Goal: Information Seeking & Learning: Find specific fact

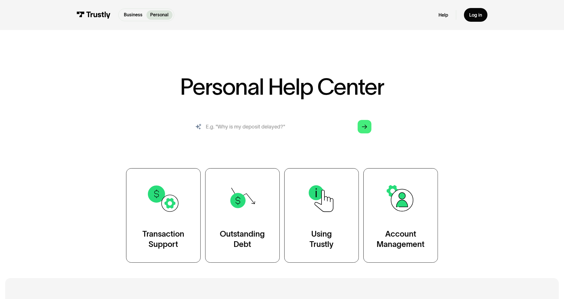
click at [293, 129] on input "search" at bounding box center [281, 126] width 189 height 21
type input "How do i track my transaction status?"
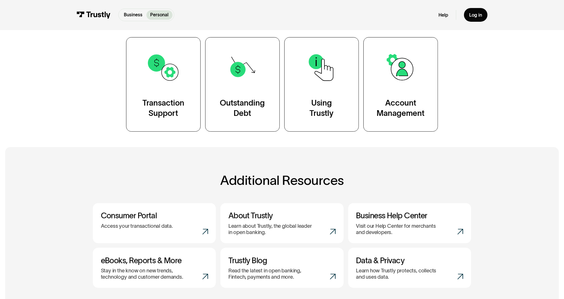
scroll to position [1, 0]
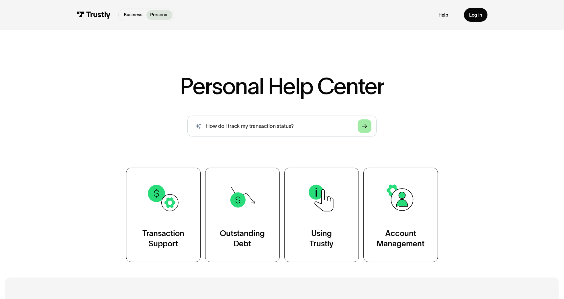
click at [369, 126] on link "Arrow Right" at bounding box center [364, 125] width 13 height 13
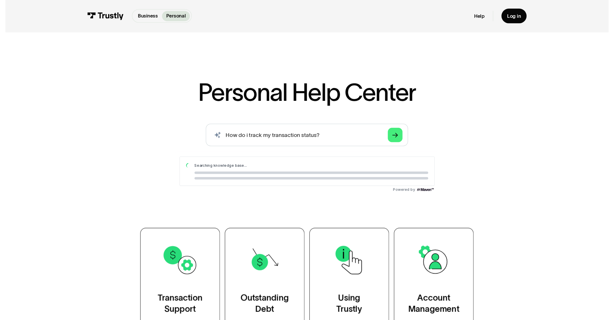
scroll to position [0, 0]
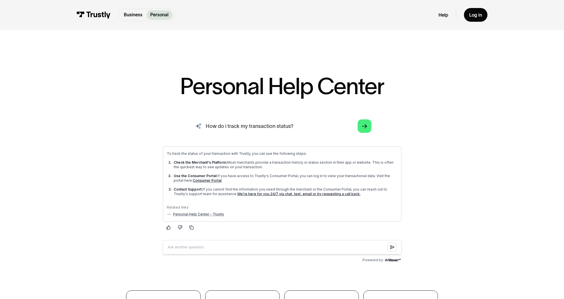
click at [310, 124] on input "How do i track my transaction status?" at bounding box center [281, 126] width 189 height 21
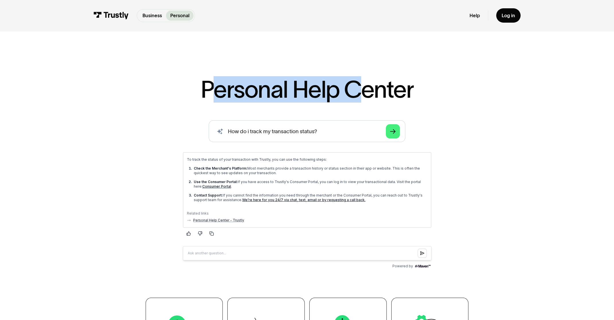
drag, startPoint x: 329, startPoint y: 87, endPoint x: 367, endPoint y: 89, distance: 37.9
click at [366, 89] on h1 "Personal Help Center" at bounding box center [307, 90] width 213 height 24
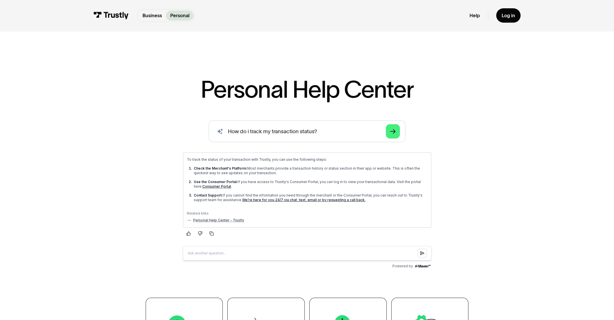
click at [384, 89] on h1 "Personal Help Center" at bounding box center [307, 90] width 213 height 24
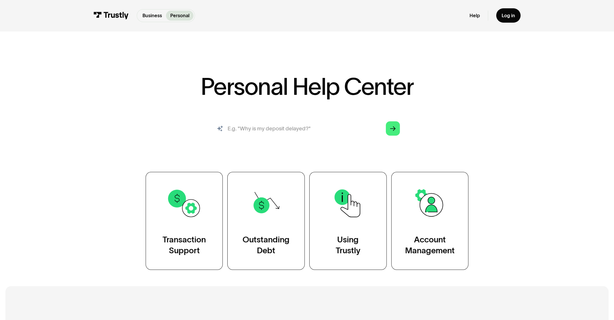
click at [323, 129] on input "search" at bounding box center [307, 128] width 197 height 22
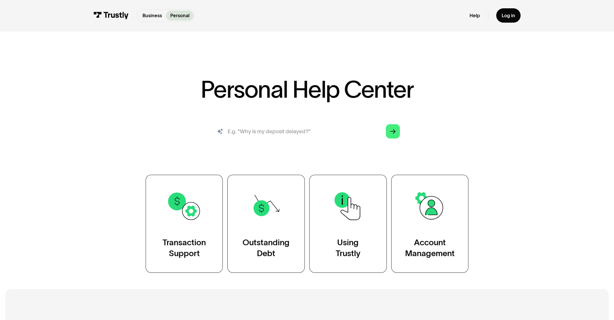
click at [287, 129] on input "search" at bounding box center [307, 131] width 197 height 22
type input "What should I do if I have an outstanding balance with Trustly?"
click at [395, 132] on icon "Arrow Right" at bounding box center [392, 132] width 5 height 6
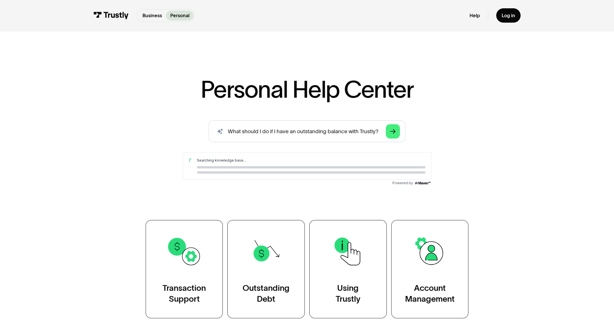
scroll to position [0, 0]
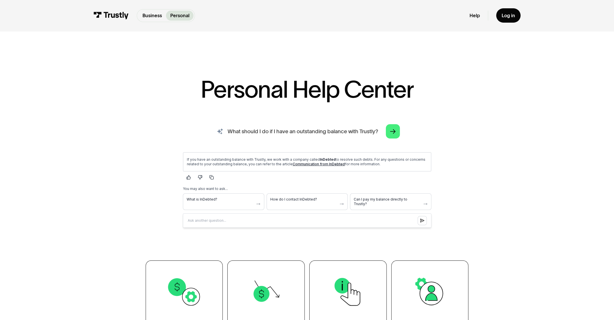
click at [337, 124] on input "What should I do if I have an outstanding balance with Trustly?" at bounding box center [307, 131] width 197 height 22
drag, startPoint x: 252, startPoint y: 161, endPoint x: 343, endPoint y: 175, distance: 92.4
click at [313, 181] on div "If you have an outstanding balance with Trustly, we work with a company called …" at bounding box center [307, 190] width 258 height 84
click at [400, 167] on div "If you have an outstanding balance with Trustly, we work with a company called …" at bounding box center [307, 161] width 248 height 19
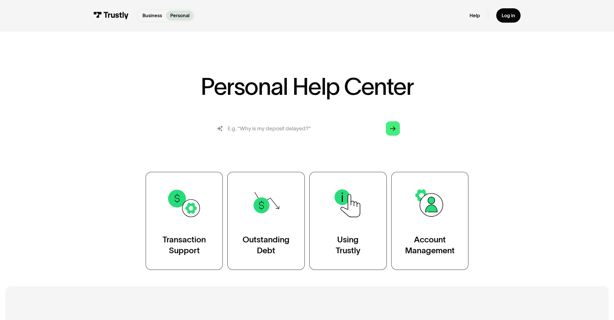
click at [267, 127] on input "search" at bounding box center [307, 128] width 197 height 22
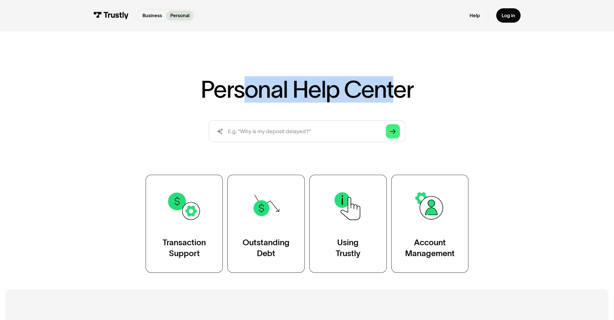
drag, startPoint x: 252, startPoint y: 89, endPoint x: 394, endPoint y: 84, distance: 141.3
click at [391, 83] on h1 "Personal Help Center" at bounding box center [307, 90] width 213 height 24
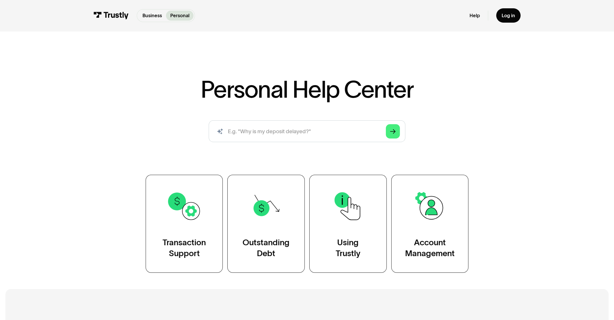
click at [405, 87] on h1 "Personal Help Center" at bounding box center [307, 90] width 213 height 24
